Goal: Book appointment/travel/reservation

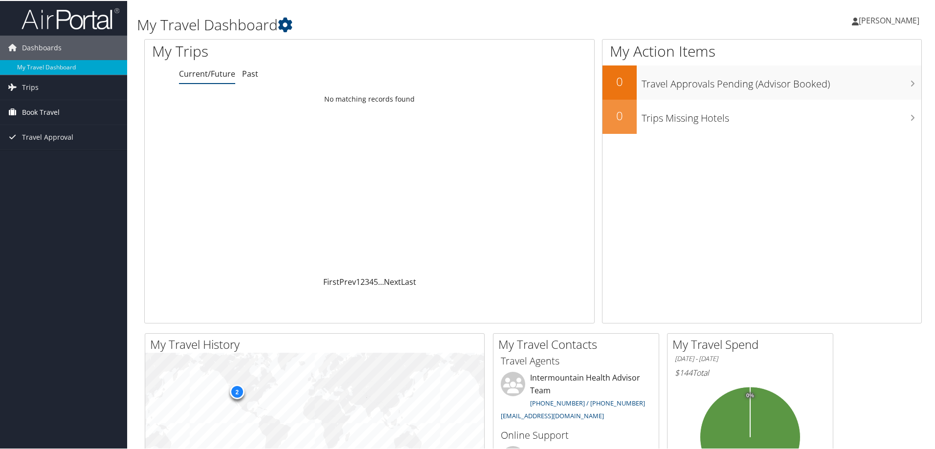
click at [42, 108] on span "Book Travel" at bounding box center [41, 111] width 38 height 24
click at [43, 126] on link "Agent Booking Request" at bounding box center [63, 131] width 127 height 15
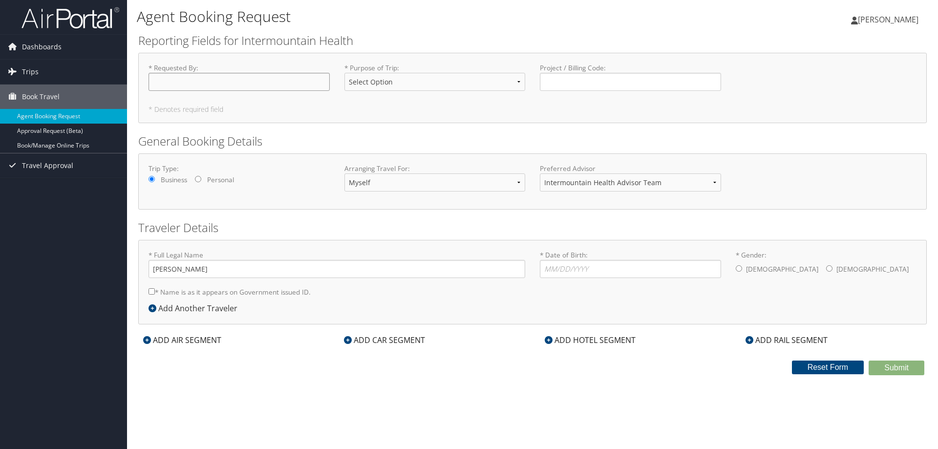
click at [199, 84] on input "* Requested By : Required" at bounding box center [239, 82] width 181 height 18
type input "[PERSON_NAME]"
click at [514, 80] on select "Select Option 3rd Party Reimbursable Business CME Conf or Education Groups Pers…" at bounding box center [435, 82] width 181 height 18
select select "Business"
click at [345, 73] on select "Select Option 3rd Party Reimbursable Business CME Conf or Education Groups Pers…" at bounding box center [435, 82] width 181 height 18
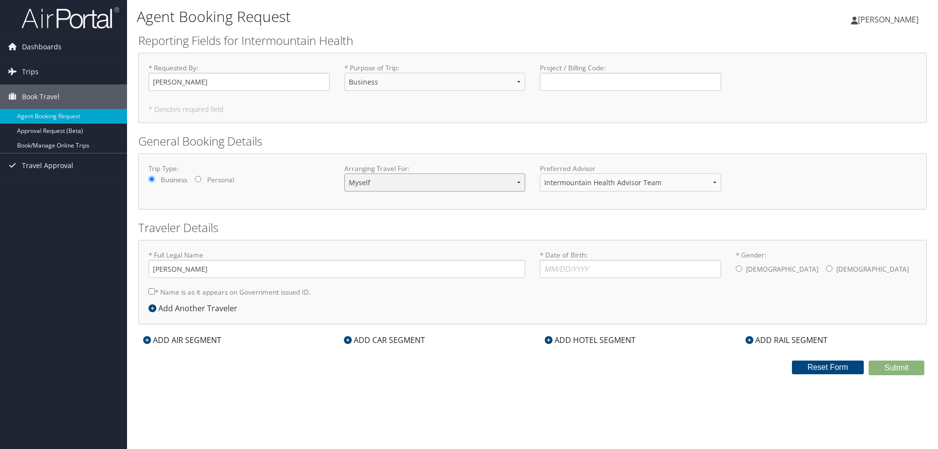
click at [522, 185] on select "Myself Another Traveler Guest Traveler" at bounding box center [435, 183] width 181 height 18
click at [478, 153] on div "Trip Type: Business Personal Arranging Travel For: Myself Another Traveler Gues…" at bounding box center [532, 181] width 789 height 56
click at [553, 272] on input "* Date of Birth: Invalid Date" at bounding box center [630, 269] width 181 height 18
type input "[DATE]"
click at [742, 265] on input "* Gender: [DEMOGRAPHIC_DATA] [DEMOGRAPHIC_DATA]" at bounding box center [739, 268] width 6 height 6
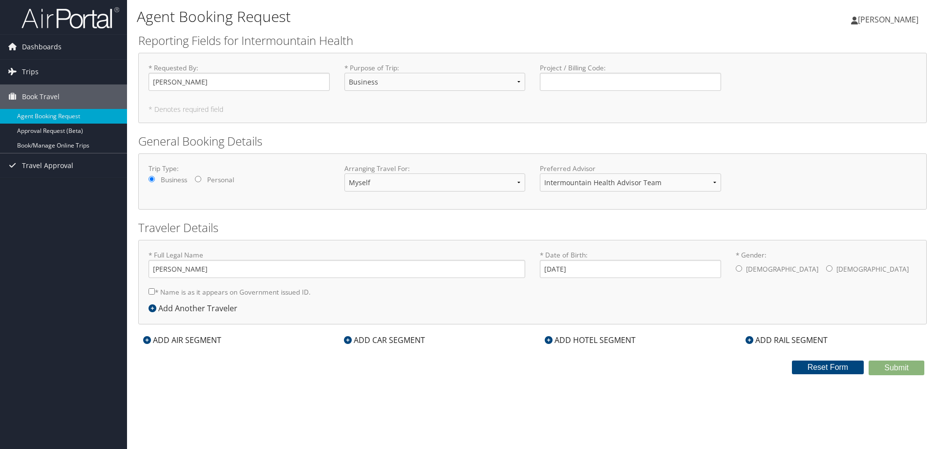
radio input "true"
click at [145, 338] on icon at bounding box center [147, 340] width 8 height 8
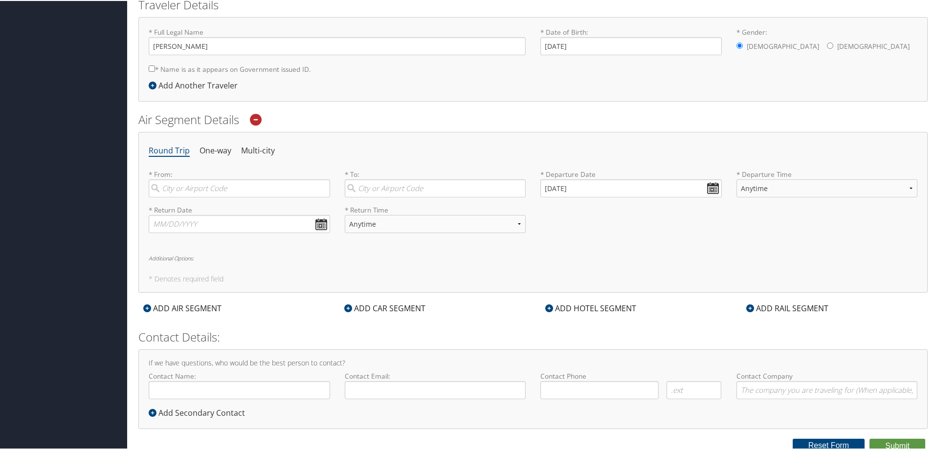
scroll to position [227, 0]
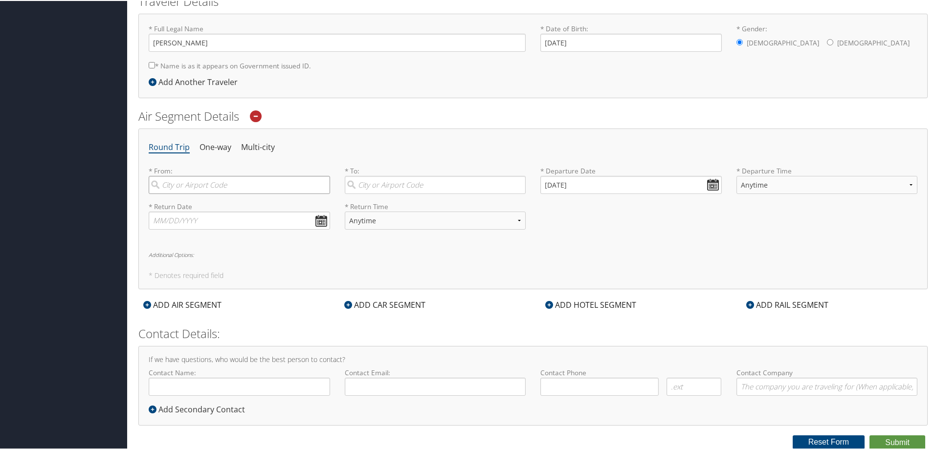
click at [194, 190] on input "search" at bounding box center [239, 184] width 181 height 18
type input "[GEOGRAPHIC_DATA]"
click at [393, 182] on input "search" at bounding box center [435, 184] width 181 height 18
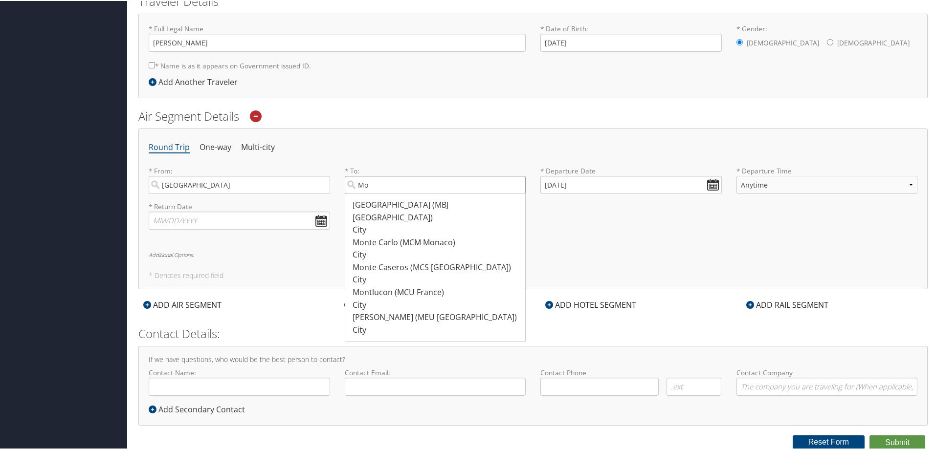
type input "M"
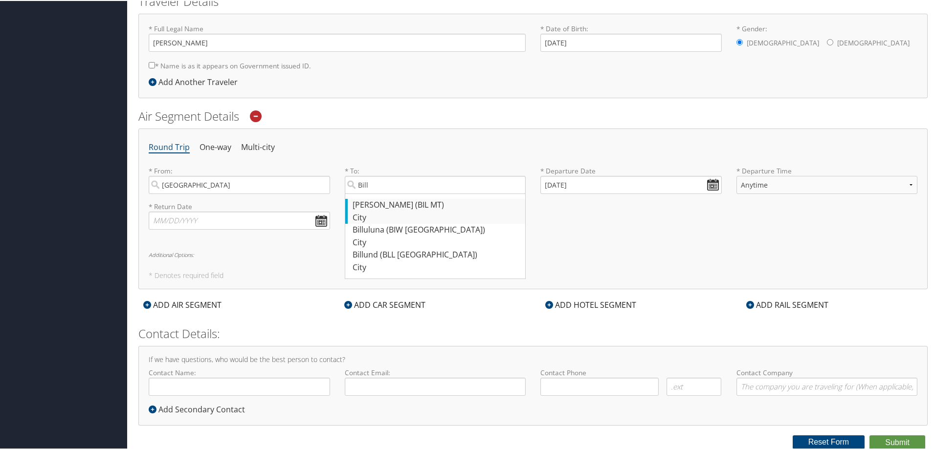
click at [399, 205] on div "[PERSON_NAME] (BIL MT)" at bounding box center [436, 204] width 168 height 13
click at [399, 193] on input "Bill" at bounding box center [435, 184] width 181 height 18
type input "[PERSON_NAME] (BIL MT)"
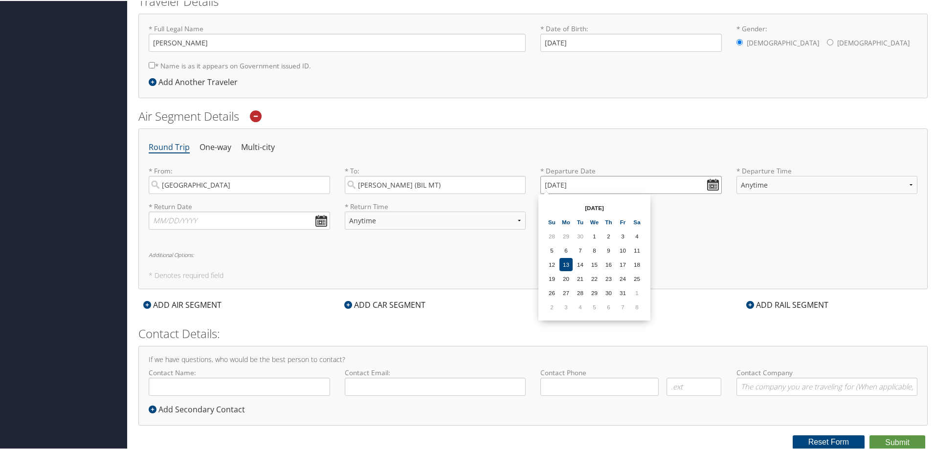
click at [565, 184] on input "[DATE]" at bounding box center [630, 184] width 181 height 18
click at [706, 182] on input "[DATE]" at bounding box center [630, 184] width 181 height 18
click at [561, 181] on input "10/13/0202" at bounding box center [630, 184] width 181 height 18
drag, startPoint x: 560, startPoint y: 181, endPoint x: 552, endPoint y: 181, distance: 7.8
click at [552, 181] on input "10/13/0202" at bounding box center [630, 184] width 181 height 18
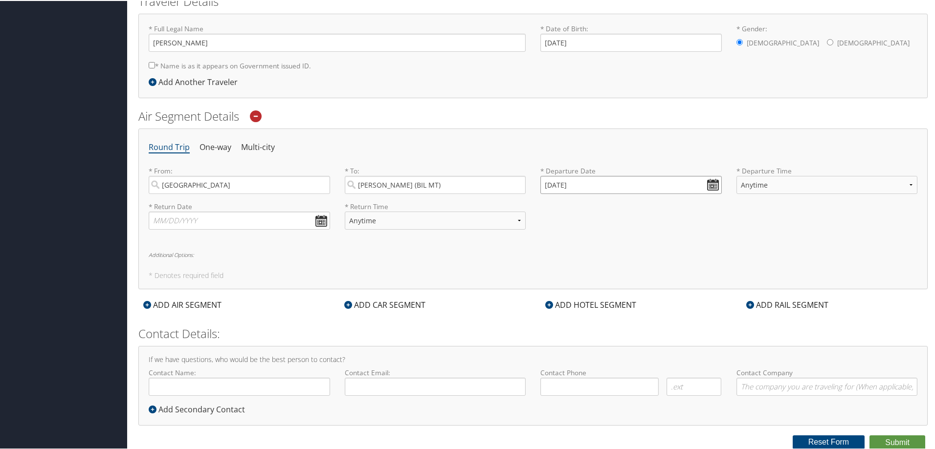
click at [705, 185] on input "[DATE]" at bounding box center [630, 184] width 181 height 18
type input "10/01/0202"
click at [756, 186] on select "Anytime Early Morning (5AM-7AM) Morning (7AM-12PM) Afternoon (12PM-5PM) Evening…" at bounding box center [826, 184] width 181 height 18
click at [606, 181] on input "10/01/0202" at bounding box center [630, 184] width 181 height 18
drag, startPoint x: 451, startPoint y: 218, endPoint x: 446, endPoint y: 218, distance: 5.4
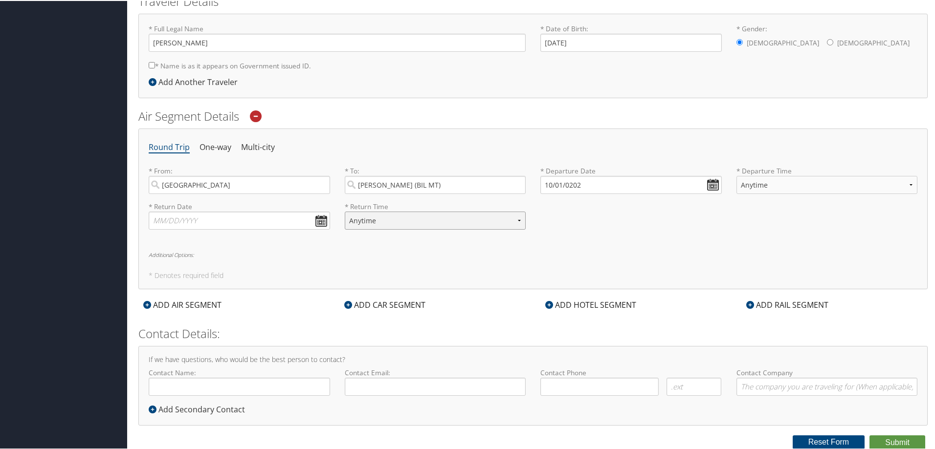
click at [451, 218] on select "Anytime Early Morning (5AM-7AM) Morning (7AM-12PM) Afternoon (12PM-5PM) Evening…" at bounding box center [435, 220] width 181 height 18
click at [315, 220] on input "text" at bounding box center [239, 220] width 181 height 18
type input "[DATE]"
click at [547, 186] on input "10/01/0202" at bounding box center [630, 184] width 181 height 18
drag, startPoint x: 543, startPoint y: 185, endPoint x: 583, endPoint y: 188, distance: 40.7
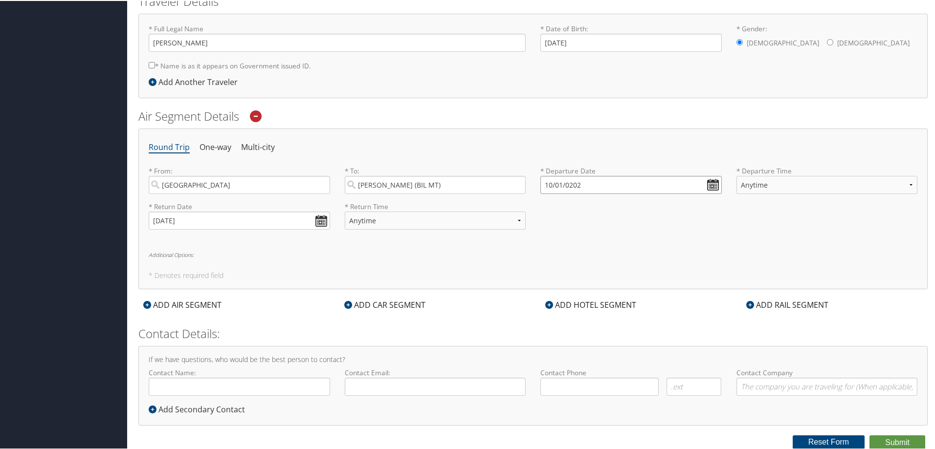
click at [583, 188] on input "10/01/0202" at bounding box center [630, 184] width 181 height 18
click at [583, 188] on input "01/01/20011" at bounding box center [630, 184] width 181 height 18
click at [544, 183] on input "01/01/20011" at bounding box center [630, 184] width 181 height 18
drag, startPoint x: 544, startPoint y: 183, endPoint x: 554, endPoint y: 183, distance: 9.3
click at [554, 183] on input "01/01/20011" at bounding box center [630, 184] width 181 height 18
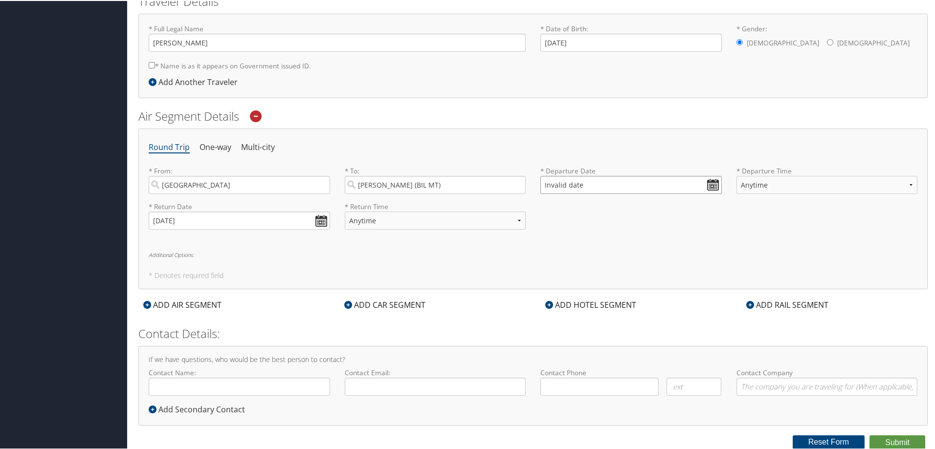
click at [544, 183] on input "Invalid date" at bounding box center [630, 184] width 181 height 18
click at [239, 224] on input "[DATE]" at bounding box center [239, 220] width 181 height 18
click at [540, 180] on input "Invalid date" at bounding box center [630, 184] width 181 height 18
click at [708, 183] on input "Invalid date" at bounding box center [630, 184] width 181 height 18
click at [576, 258] on td "14" at bounding box center [579, 263] width 13 height 13
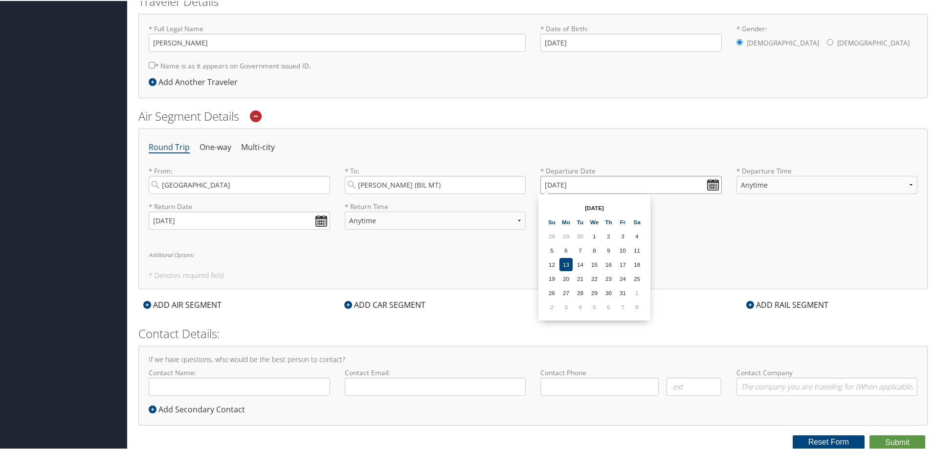
click at [547, 181] on input "[DATE]" at bounding box center [630, 184] width 181 height 18
click at [549, 180] on input "[DATE]" at bounding box center [630, 184] width 181 height 18
click at [547, 185] on input "[DATE]" at bounding box center [630, 184] width 181 height 18
drag, startPoint x: 550, startPoint y: 183, endPoint x: 543, endPoint y: 183, distance: 6.8
click at [543, 183] on input "[DATE]" at bounding box center [630, 184] width 181 height 18
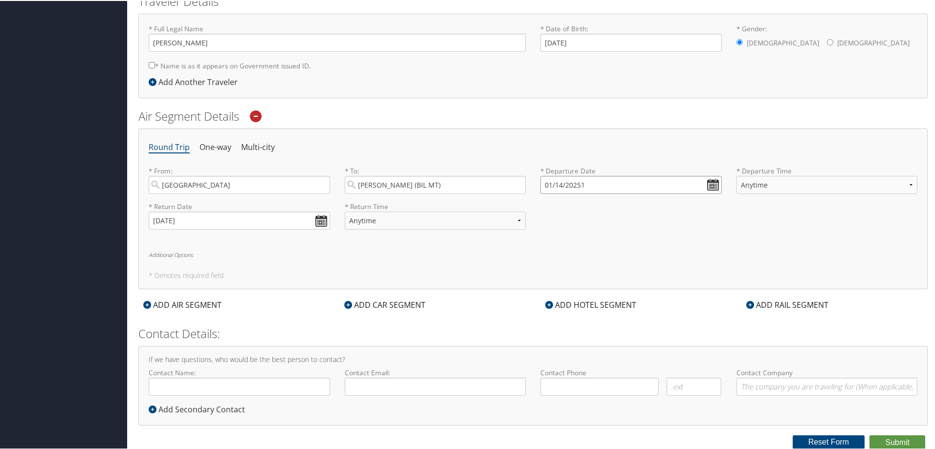
click at [547, 183] on input "01/14/20251" at bounding box center [630, 184] width 181 height 18
drag, startPoint x: 547, startPoint y: 183, endPoint x: 532, endPoint y: 181, distance: 15.8
click at [533, 181] on div "* Departure Date 01/14/20251 Dates must be valid" at bounding box center [631, 183] width 196 height 36
click at [588, 182] on input "11/14/20251" at bounding box center [630, 184] width 181 height 18
drag, startPoint x: 586, startPoint y: 182, endPoint x: 581, endPoint y: 182, distance: 5.4
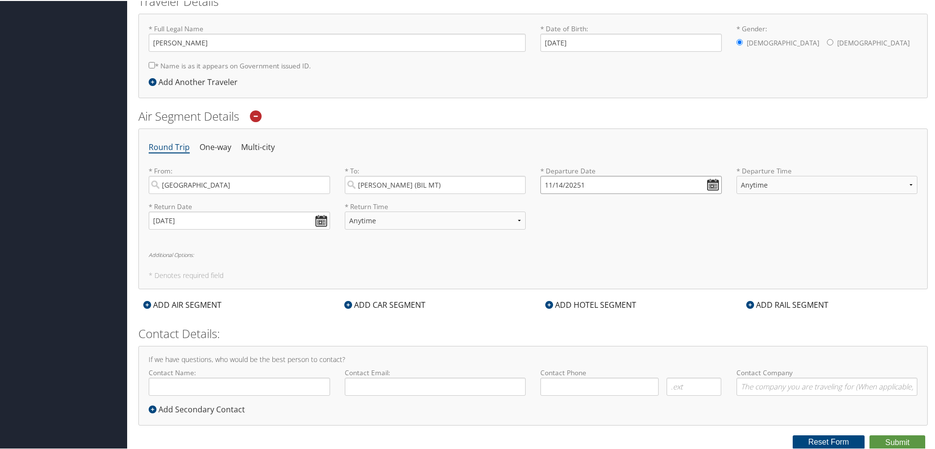
click at [581, 182] on input "11/14/20251" at bounding box center [630, 184] width 181 height 18
click at [573, 223] on div "* Return Date [DATE] Dates must be valid * Return Time Anytime Early Morning (5…" at bounding box center [532, 219] width 783 height 36
click at [560, 185] on input "[DATE]" at bounding box center [630, 184] width 181 height 18
click at [557, 185] on input "[DATE]" at bounding box center [630, 184] width 181 height 18
type input "[DATE]"
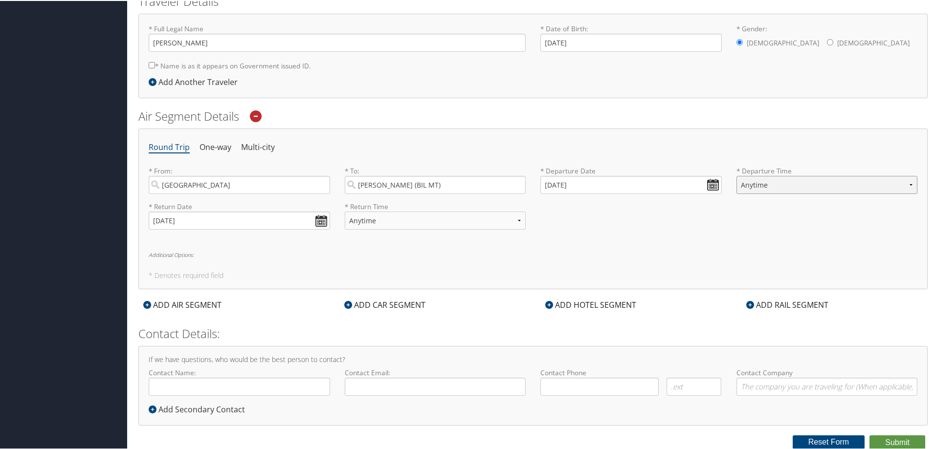
click at [836, 185] on select "Anytime Early Morning (5AM-7AM) Morning (7AM-12PM) Afternoon (12PM-5PM) Evening…" at bounding box center [826, 184] width 181 height 18
select select "7AM-12PM"
click at [736, 175] on select "Anytime Early Morning (5AM-7AM) Morning (7AM-12PM) Afternoon (12PM-5PM) Evening…" at bounding box center [826, 184] width 181 height 18
click at [392, 223] on select "Anytime Early Morning (5AM-7AM) Morning (7AM-12PM) Afternoon (12PM-5PM) Evening…" at bounding box center [435, 220] width 181 height 18
select select "7AM-12PM"
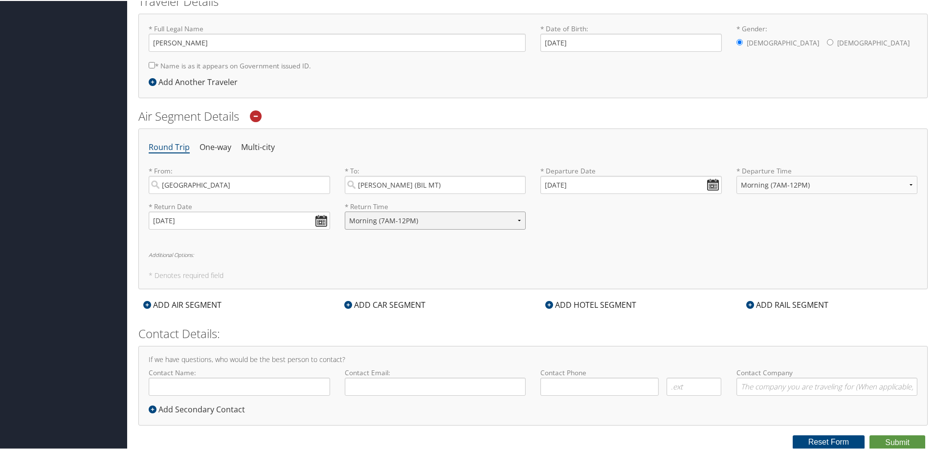
click at [345, 211] on select "Anytime Early Morning (5AM-7AM) Morning (7AM-12PM) Afternoon (12PM-5PM) Evening…" at bounding box center [435, 220] width 181 height 18
click at [252, 390] on input "Contact Name:" at bounding box center [239, 386] width 181 height 18
type input "[PERSON_NAME]"
click at [364, 382] on input "Contact Email:" at bounding box center [435, 386] width 181 height 18
type input "P"
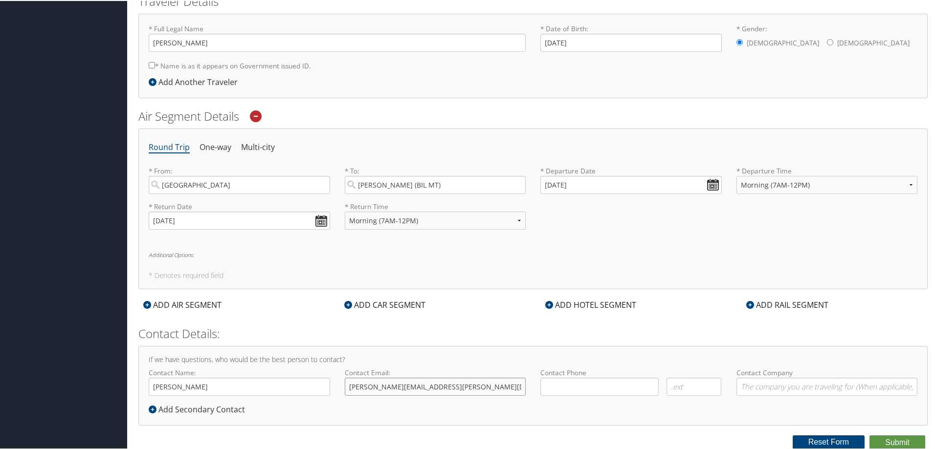
type input "[PERSON_NAME][EMAIL_ADDRESS][PERSON_NAME][DOMAIN_NAME]"
click at [562, 395] on div "Required" at bounding box center [599, 390] width 126 height 26
click at [558, 389] on input "( ) -" at bounding box center [599, 386] width 118 height 18
type input "[PHONE_NUMBER]"
click at [639, 368] on label "Contact Phone" at bounding box center [630, 372] width 181 height 10
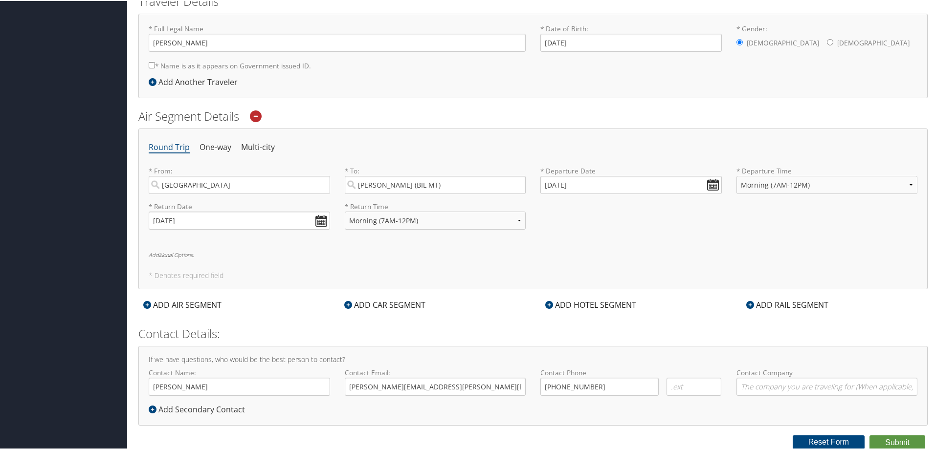
click at [379, 306] on div "ADD CAR SEGMENT" at bounding box center [384, 304] width 91 height 12
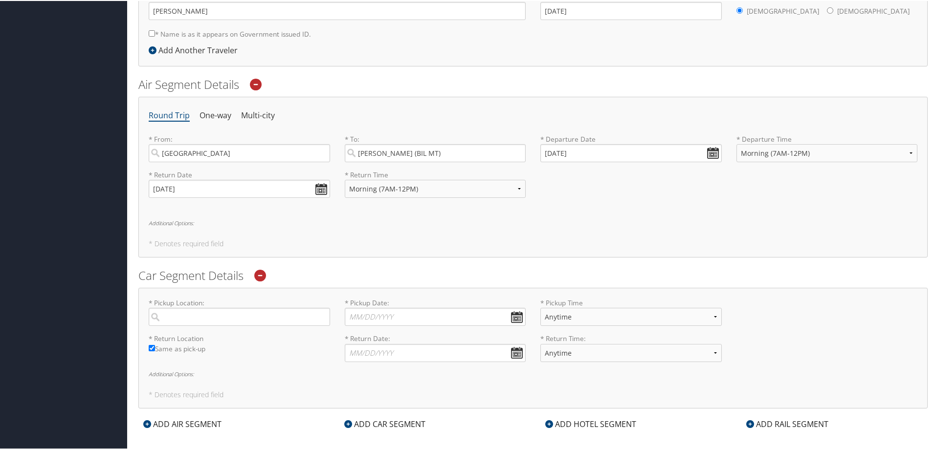
scroll to position [276, 0]
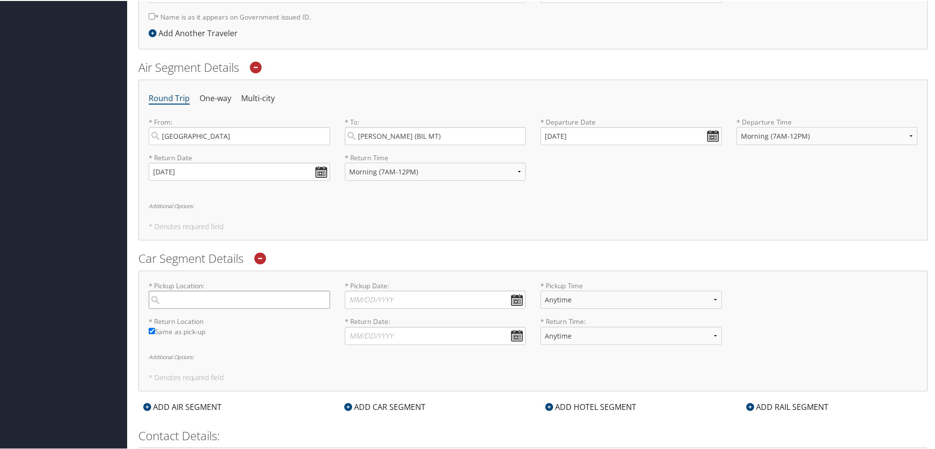
click at [221, 301] on input "search" at bounding box center [239, 299] width 181 height 18
click at [210, 334] on div "City" at bounding box center [240, 332] width 168 height 13
click at [210, 308] on input "Billing" at bounding box center [239, 299] width 181 height 18
type input "[PERSON_NAME]"
click at [463, 299] on input "* Pickup Date: Dates must be valid" at bounding box center [435, 299] width 181 height 18
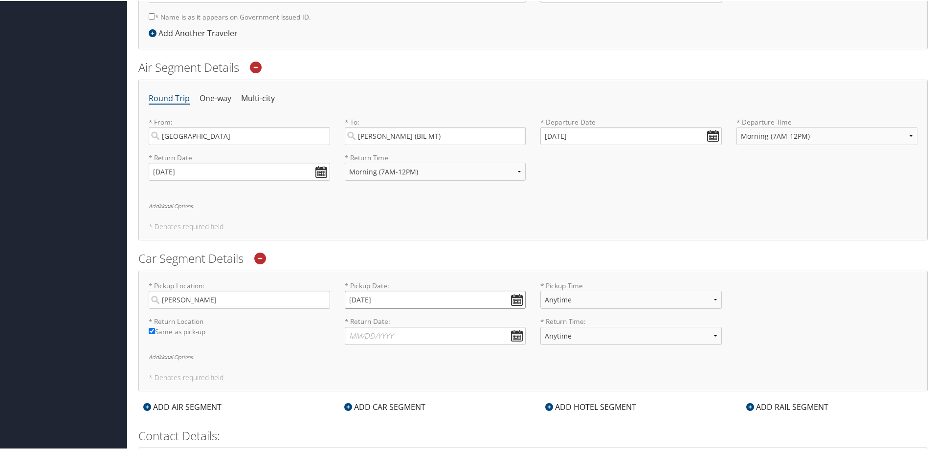
type input "[DATE]"
click at [582, 298] on select "Anytime 12:00 AM 1:00 AM 2:00 AM 3:00 AM 4:00 AM 5:00 AM 6:00 AM 7:00 AM 8:00 A…" at bounding box center [630, 299] width 181 height 18
click at [780, 294] on div "* Pickup Location: [PERSON_NAME] Required * Pickup Date: [DATE] Dates must be v…" at bounding box center [532, 298] width 783 height 36
click at [367, 338] on input "* Return Date: Dates must be valid" at bounding box center [435, 335] width 181 height 18
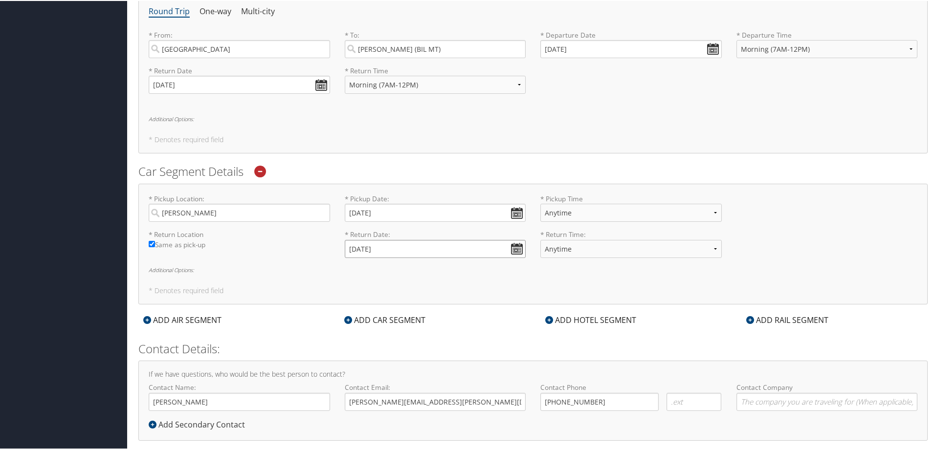
scroll to position [374, 0]
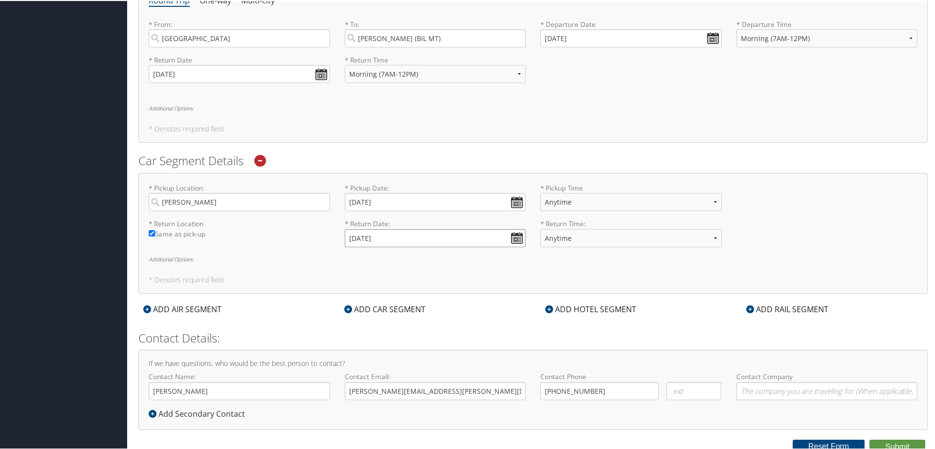
type input "[DATE]"
click at [545, 306] on icon at bounding box center [549, 308] width 8 height 8
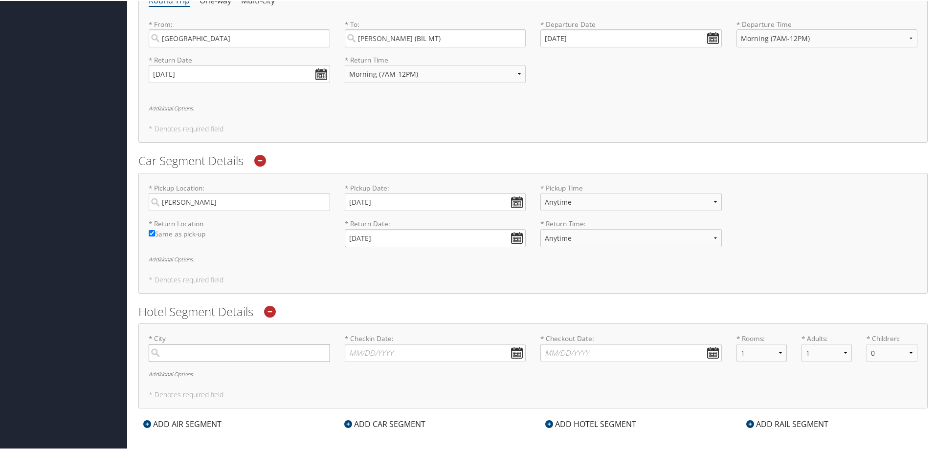
click at [242, 351] on input "search" at bounding box center [239, 352] width 181 height 18
click at [190, 378] on div "[PERSON_NAME] (BIL MT)" at bounding box center [240, 372] width 168 height 13
click at [190, 361] on input "Bill" at bounding box center [239, 352] width 181 height 18
type input "[PERSON_NAME]"
click at [365, 350] on input "* Checkin Date: Dates must be valid" at bounding box center [435, 352] width 181 height 18
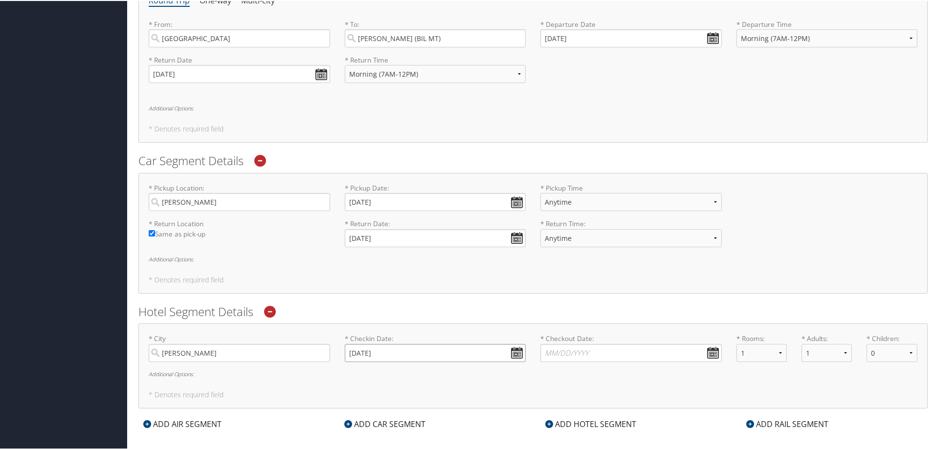
type input "[DATE]"
drag, startPoint x: 561, startPoint y: 340, endPoint x: 560, endPoint y: 345, distance: 5.5
click at [560, 345] on label "* Checkout Date: Dates must be valid" at bounding box center [630, 347] width 181 height 28
click at [559, 349] on input "* Checkout Date: Dates must be valid" at bounding box center [630, 352] width 181 height 18
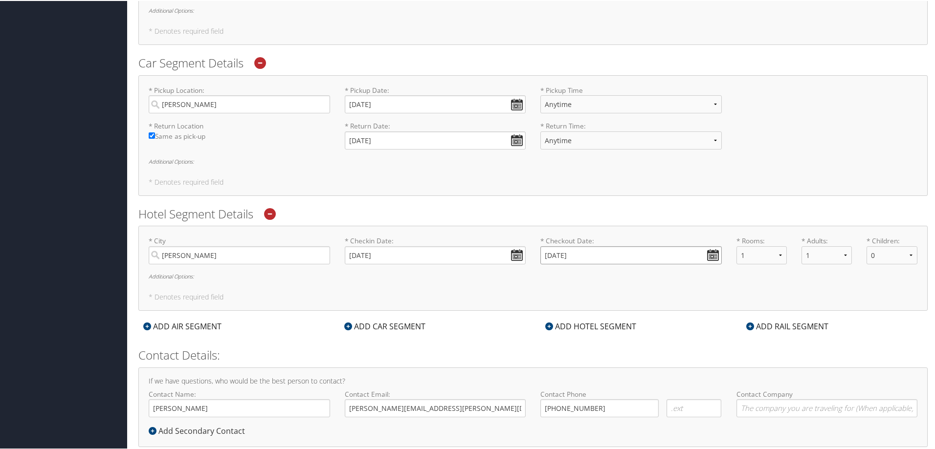
scroll to position [493, 0]
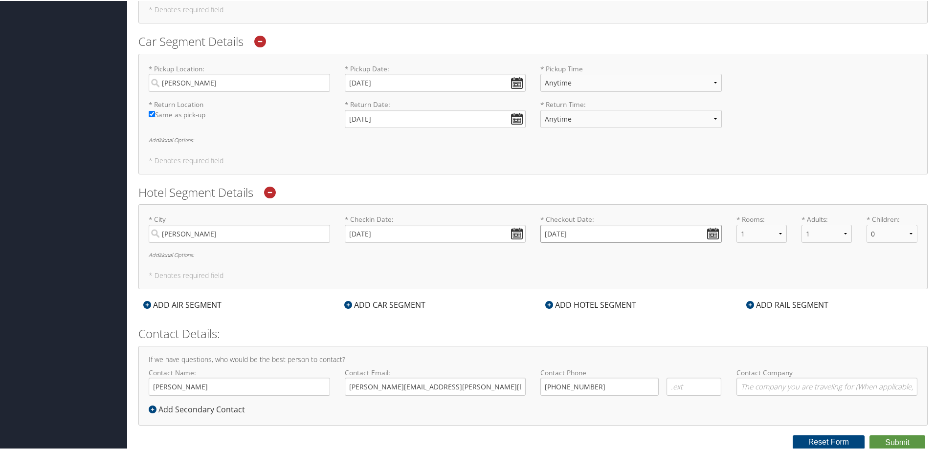
type input "[DATE]"
click at [894, 439] on button "Submit" at bounding box center [897, 442] width 56 height 15
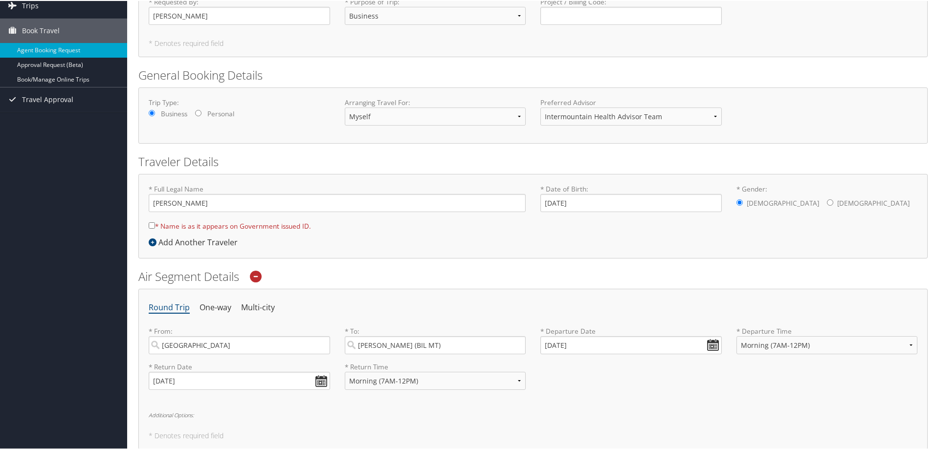
click at [151, 224] on input "* Name is as it appears on Government issued ID." at bounding box center [152, 224] width 6 height 6
checkbox input "true"
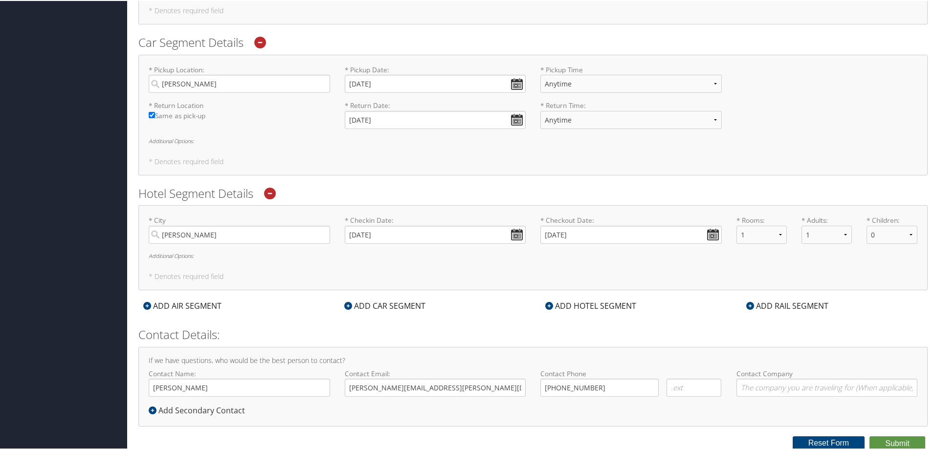
scroll to position [493, 0]
click at [898, 442] on button "Submit" at bounding box center [897, 442] width 56 height 15
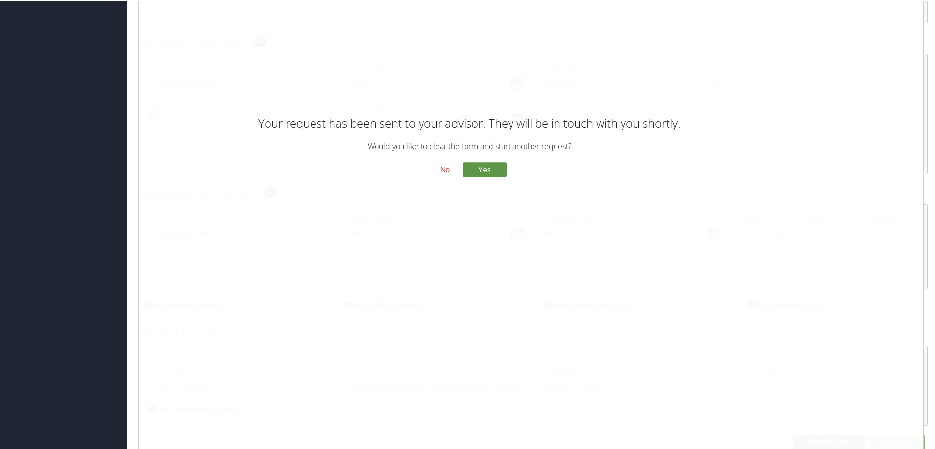
click at [446, 169] on button "No" at bounding box center [444, 169] width 25 height 17
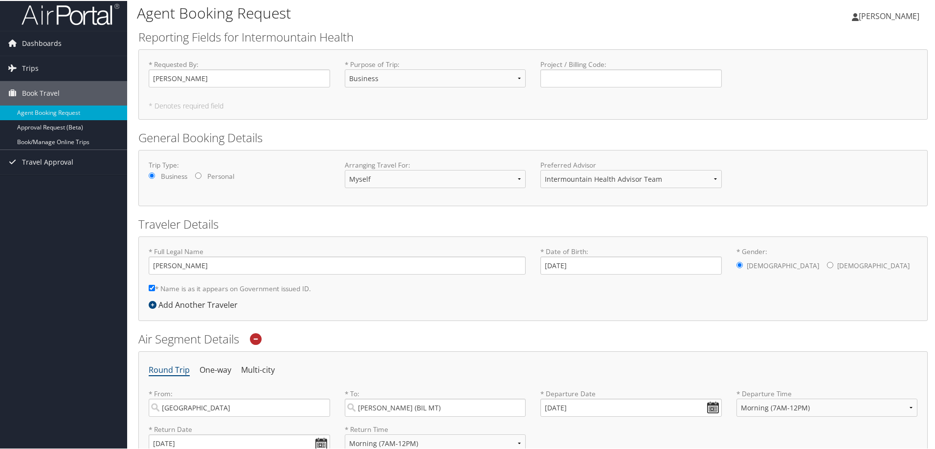
scroll to position [0, 0]
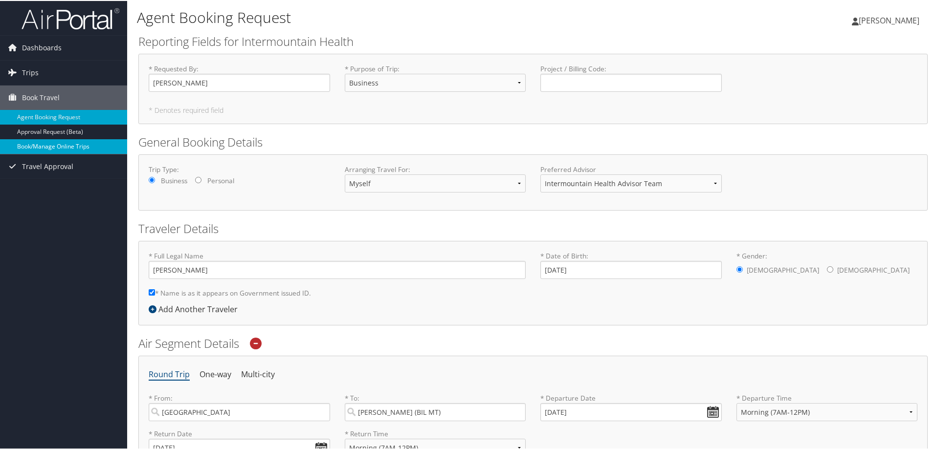
click at [41, 148] on link "Book/Manage Online Trips" at bounding box center [63, 145] width 127 height 15
